Goal: Transaction & Acquisition: Purchase product/service

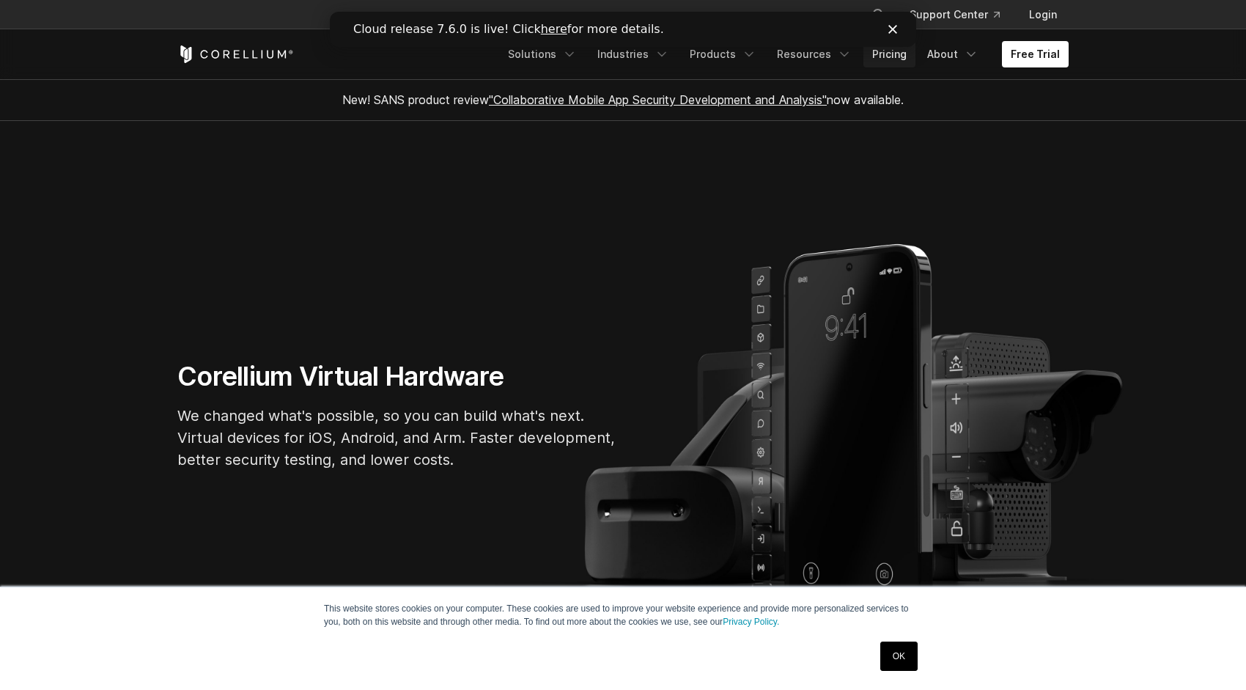
click at [897, 61] on link "Pricing" at bounding box center [889, 54] width 52 height 26
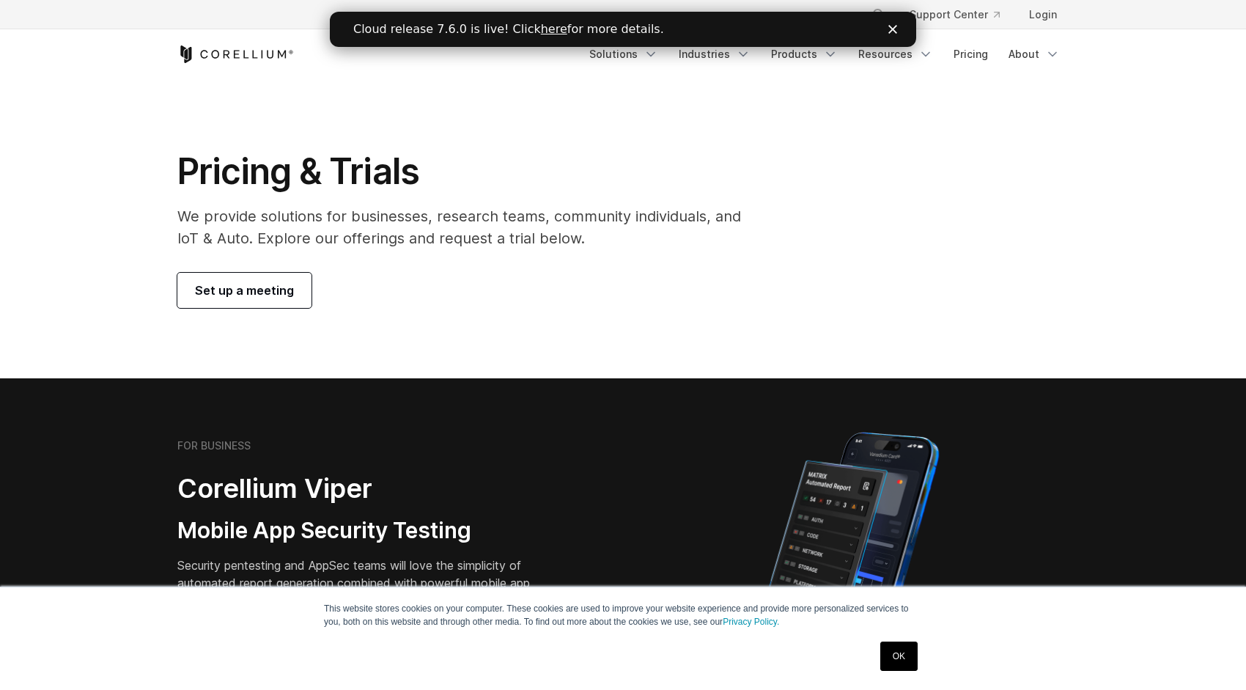
click at [890, 29] on icon "Close" at bounding box center [892, 29] width 9 height 9
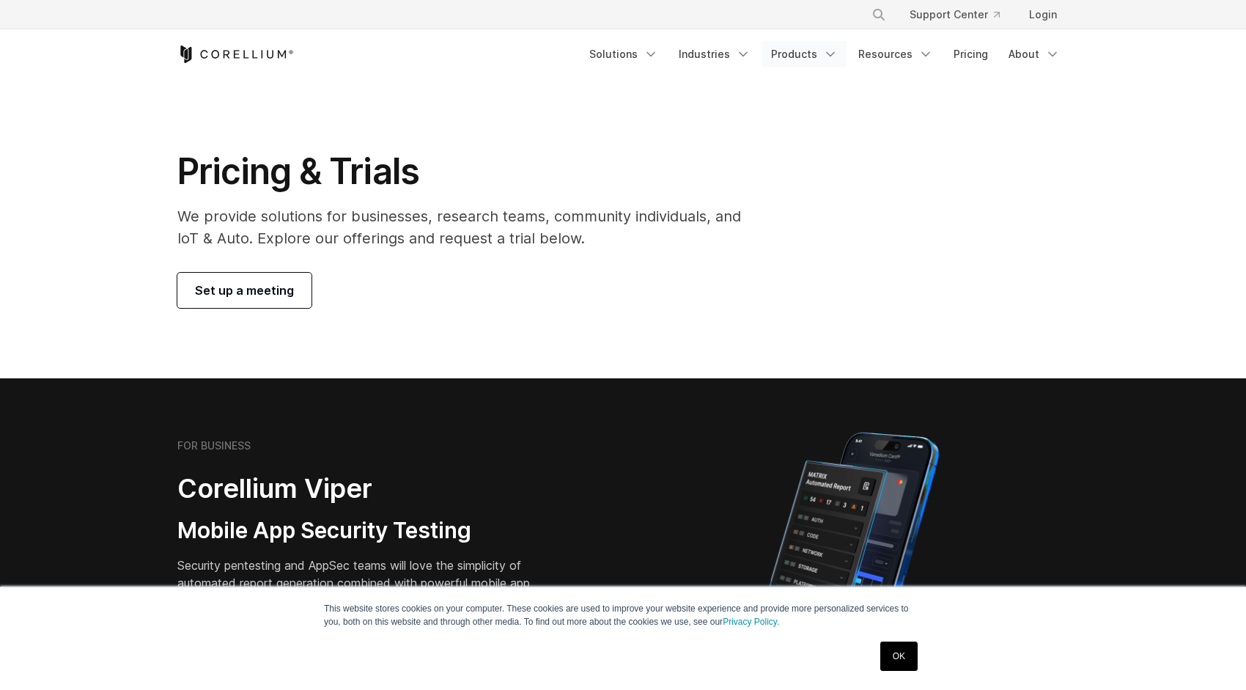
click at [833, 59] on icon "Navigation Menu" at bounding box center [830, 54] width 15 height 15
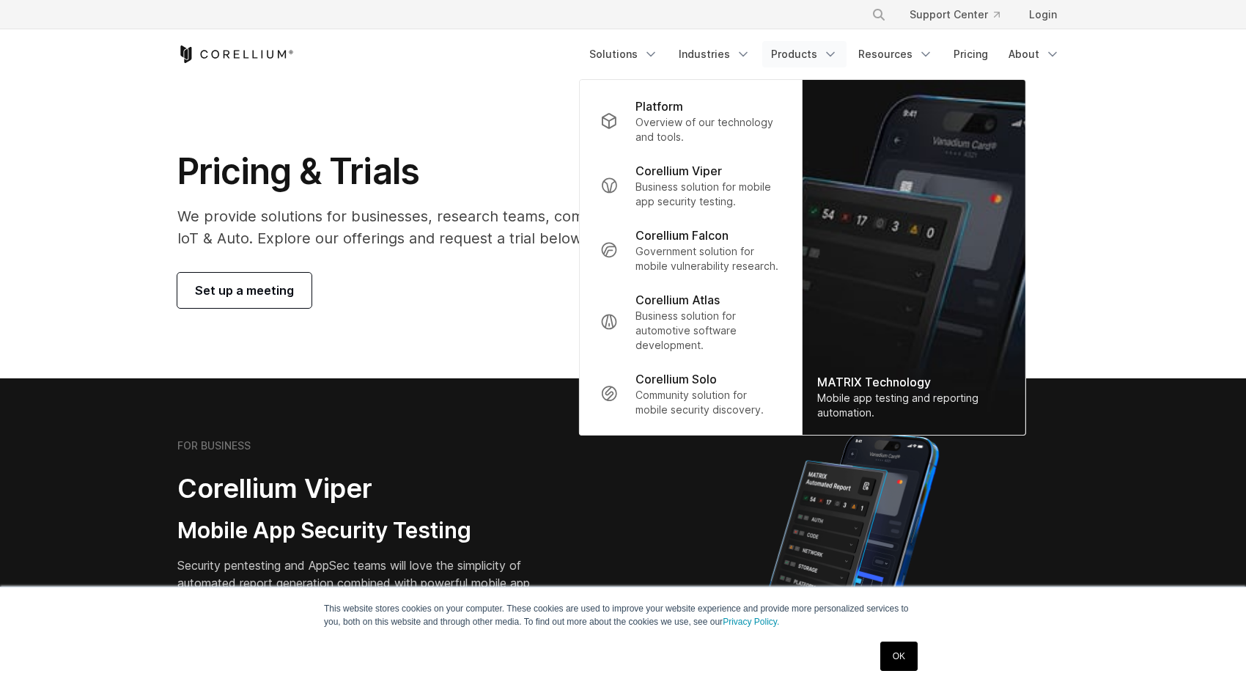
click at [520, 136] on section "Pricing & Trials We provide solutions for businesses, research teams, community…" at bounding box center [623, 228] width 1246 height 299
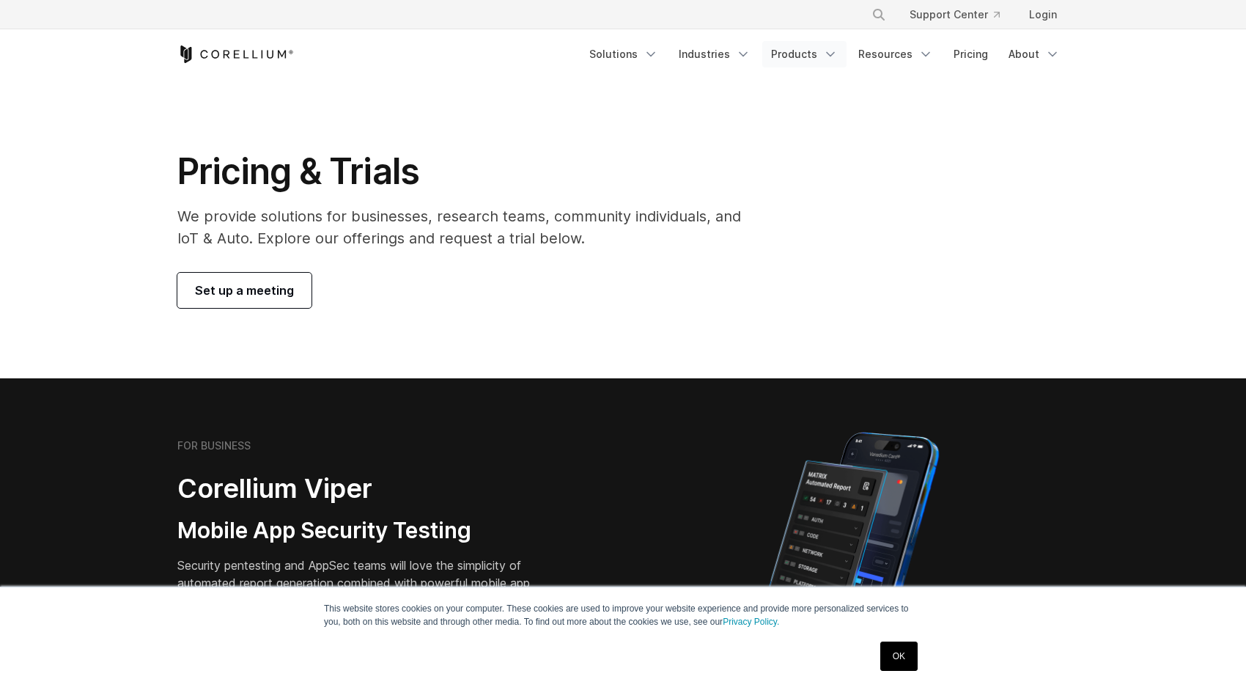
click at [827, 54] on link "Products" at bounding box center [804, 54] width 84 height 26
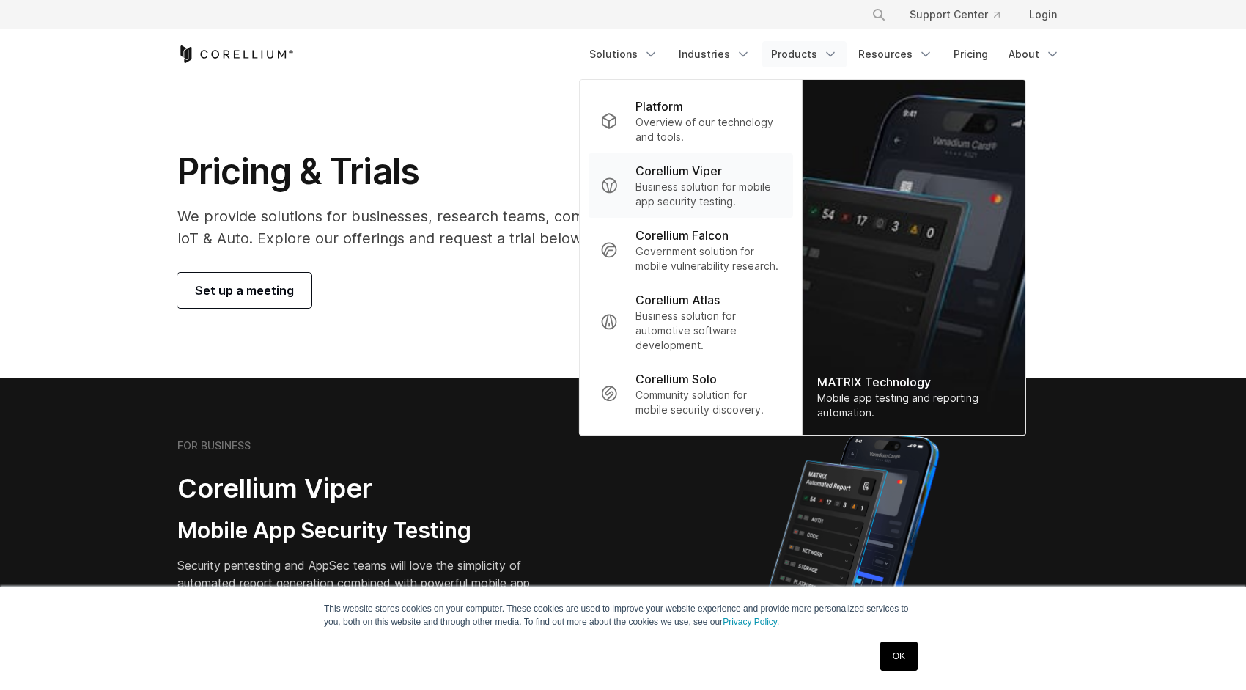
click at [703, 174] on p "Corellium Viper" at bounding box center [678, 171] width 86 height 18
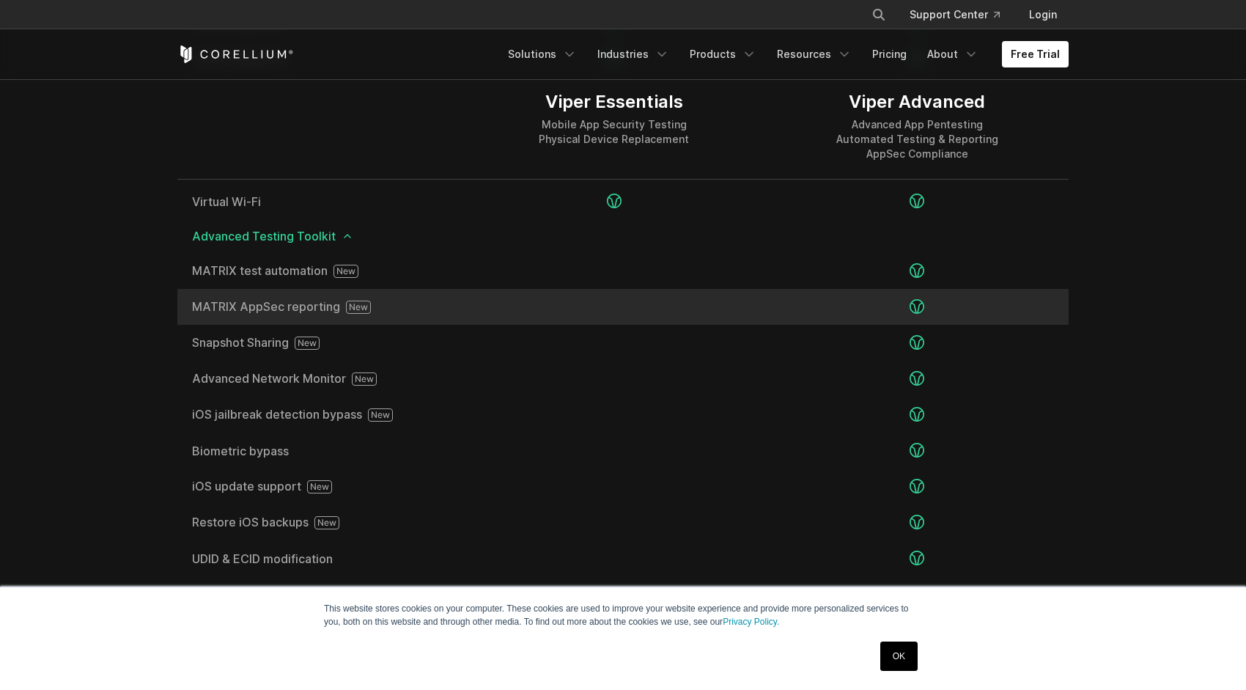
scroll to position [2429, 0]
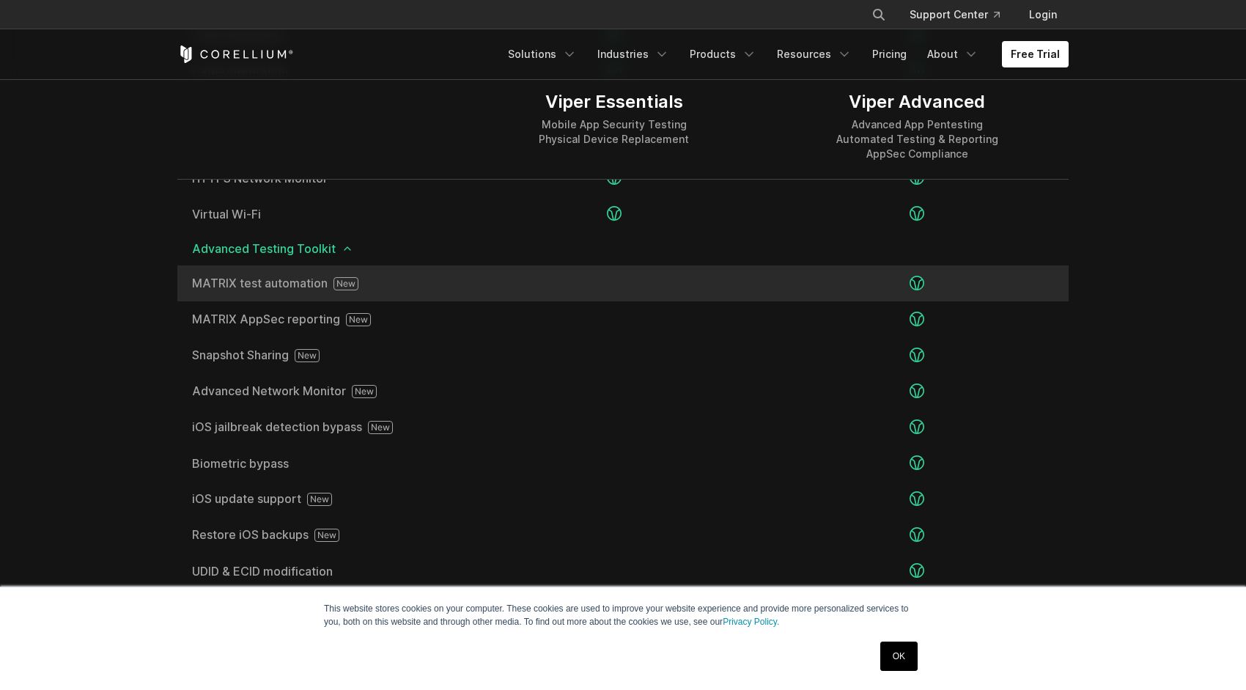
click at [353, 287] on icon at bounding box center [345, 283] width 25 height 13
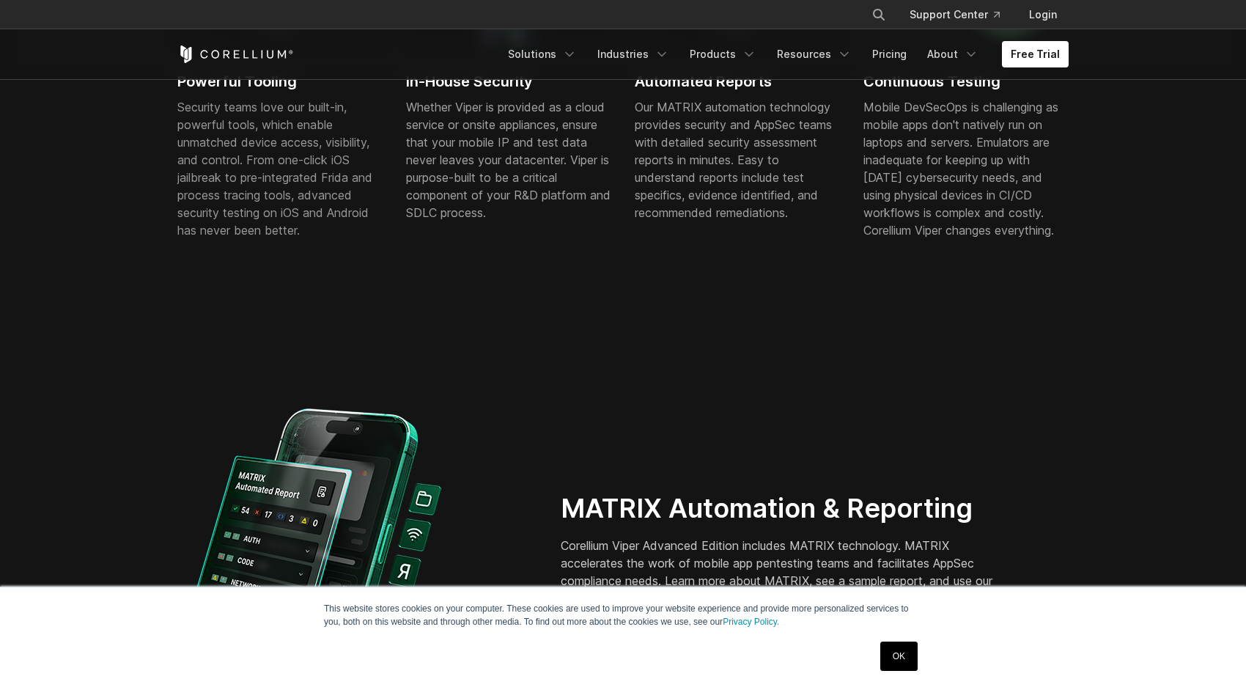
scroll to position [1025, 0]
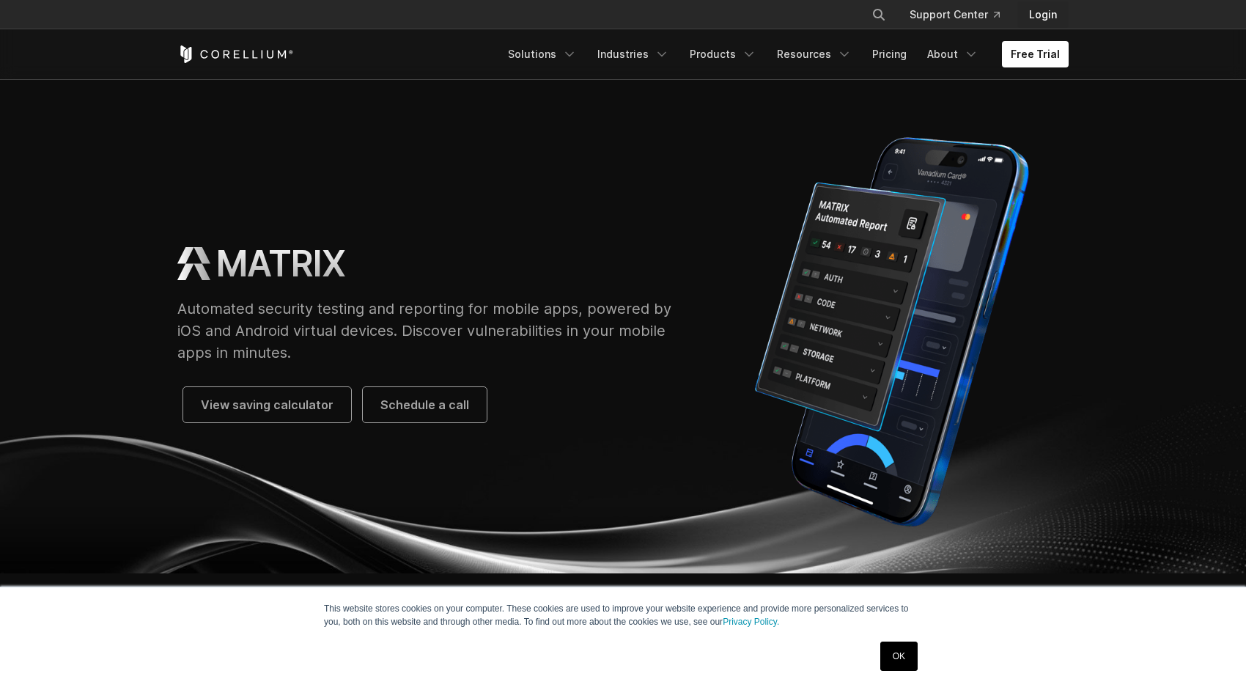
click at [1046, 17] on link "Login" at bounding box center [1042, 14] width 51 height 26
